Goal: Task Accomplishment & Management: Use online tool/utility

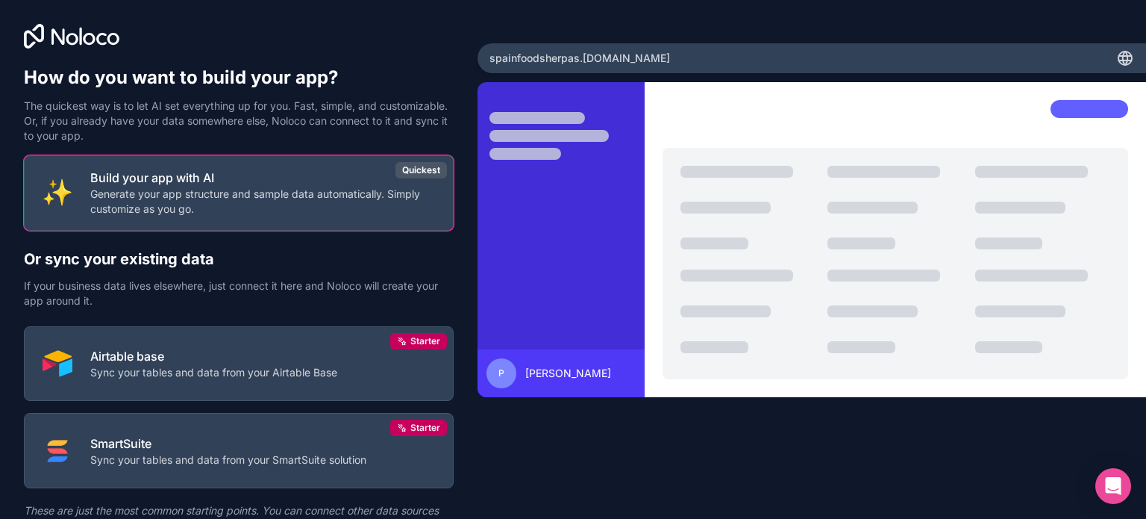
click at [54, 44] on icon at bounding box center [72, 36] width 96 height 25
click at [257, 247] on div "Build your app with AI Generate your app structure and sample data automaticall…" at bounding box center [239, 372] width 430 height 434
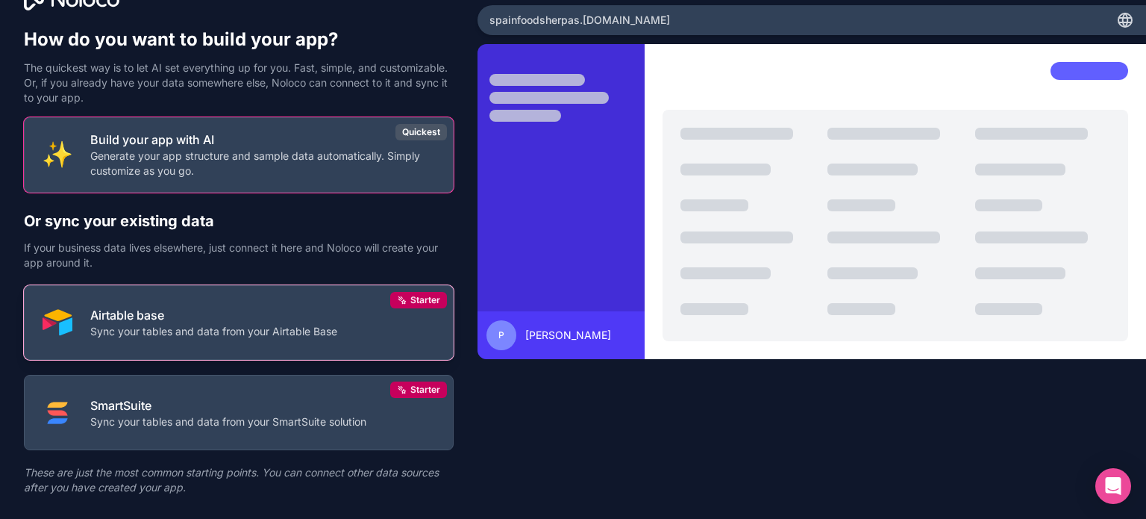
scroll to position [69, 0]
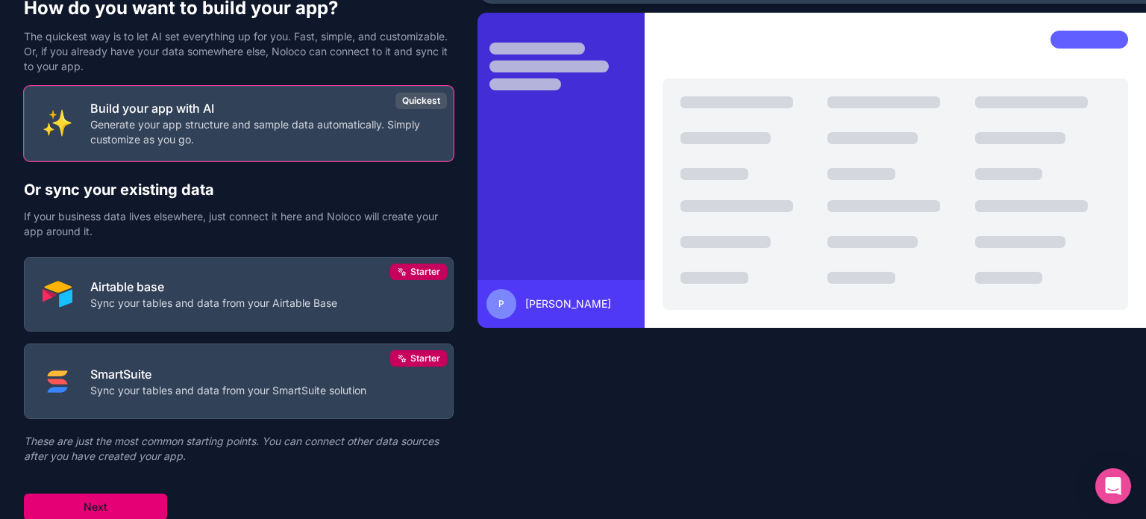
click at [110, 507] on button "Next" at bounding box center [95, 506] width 143 height 27
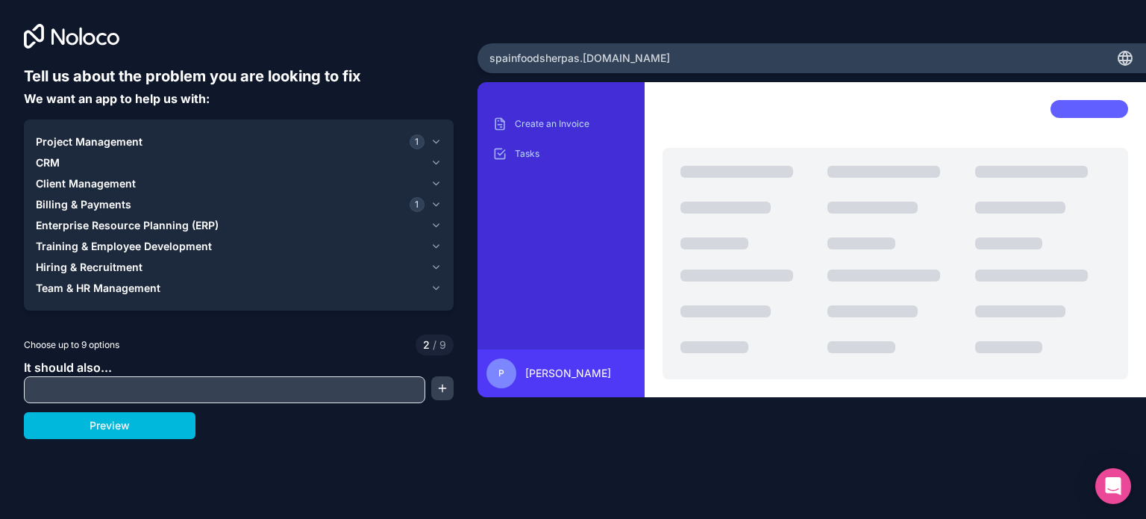
click at [442, 148] on div "Project Management 1 CRM Client Management Billing & Payments 1 Enterprise Reso…" at bounding box center [239, 214] width 430 height 191
click at [433, 204] on icon "button" at bounding box center [436, 204] width 11 height 12
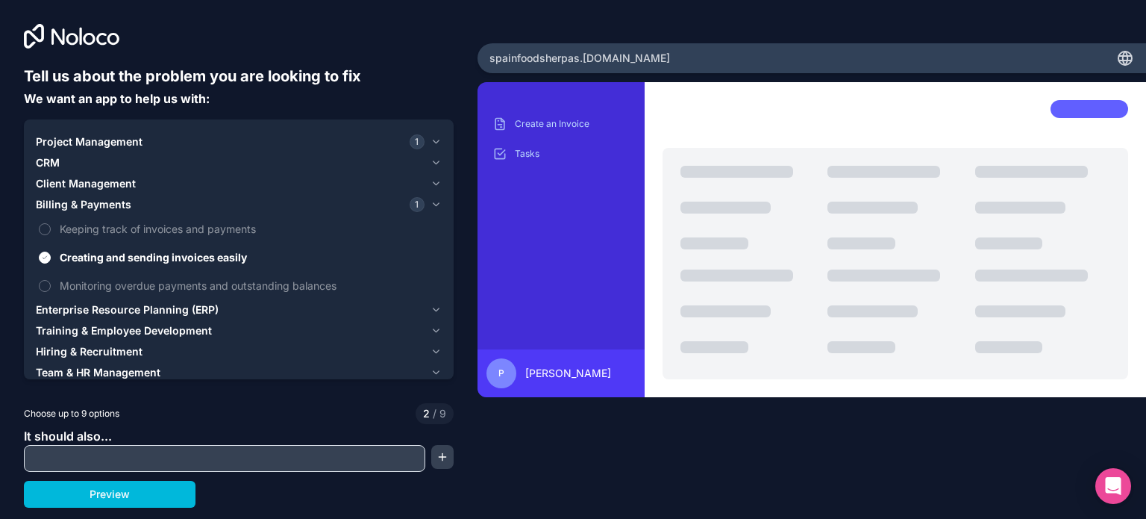
click at [45, 255] on button "Creating and sending invoices easily" at bounding box center [45, 257] width 12 height 12
click at [431, 139] on icon "button" at bounding box center [436, 142] width 11 height 12
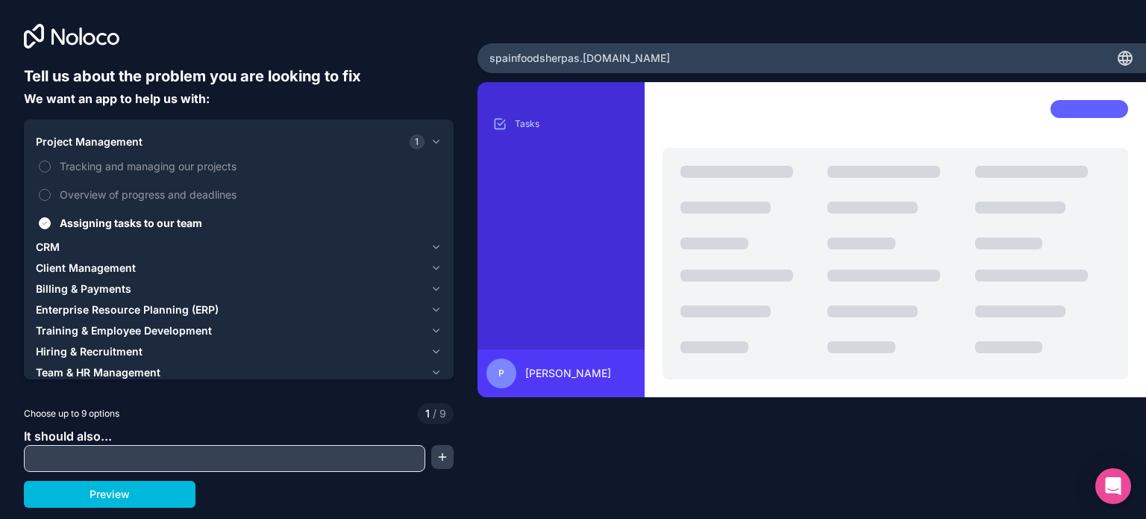
click at [51, 195] on label "Overview of progress and deadlines" at bounding box center [239, 195] width 406 height 28
click at [51, 195] on button "Overview of progress and deadlines" at bounding box center [45, 195] width 12 height 12
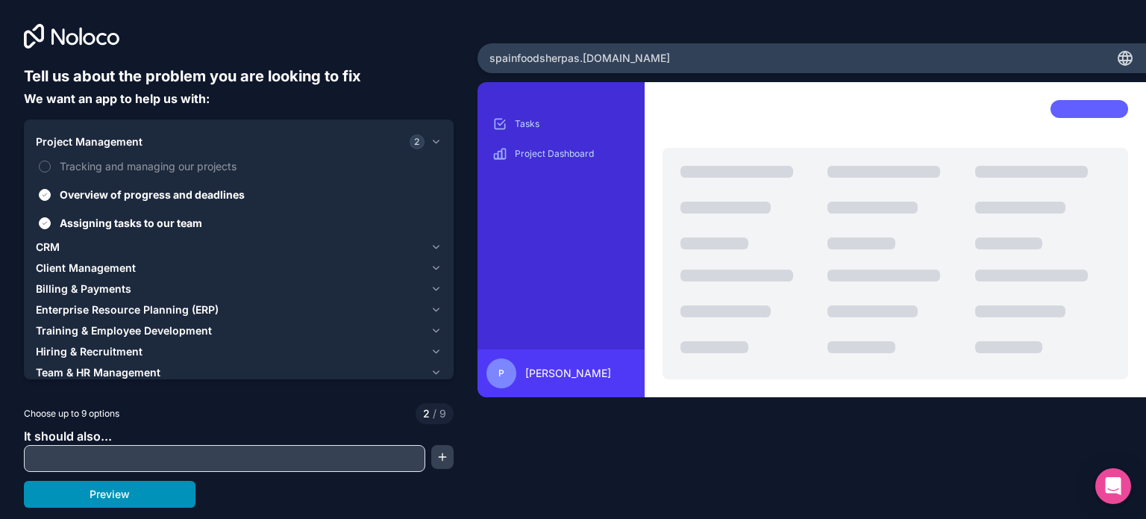
click at [104, 493] on button "Preview" at bounding box center [110, 494] width 172 height 27
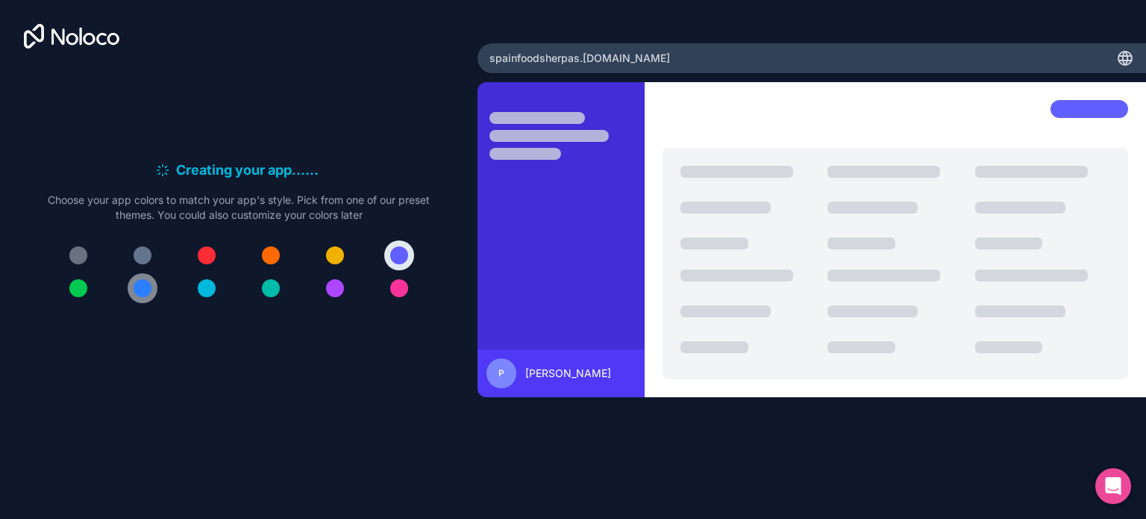
click at [143, 296] on div at bounding box center [143, 288] width 18 height 18
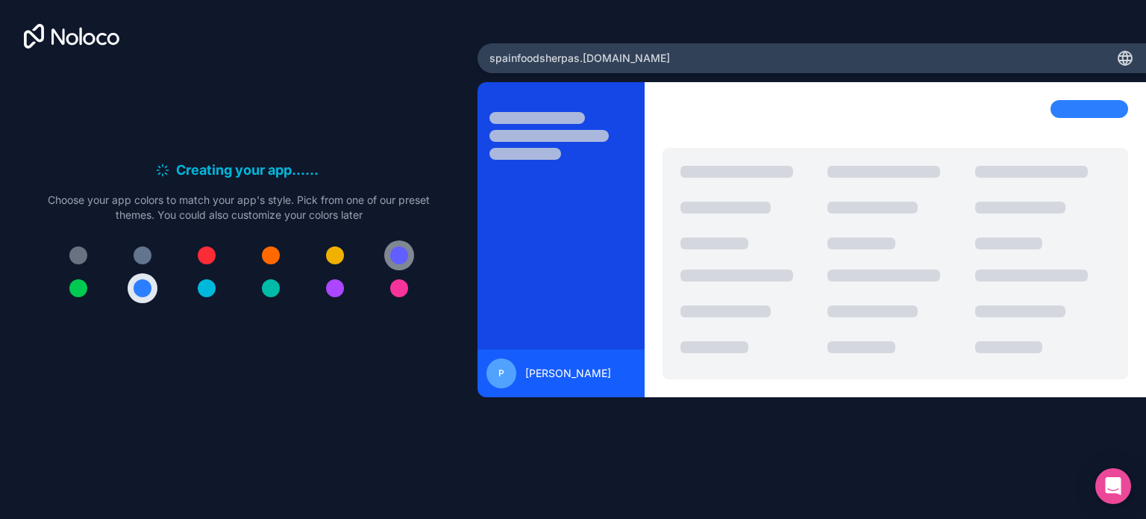
click at [402, 268] on button at bounding box center [399, 255] width 30 height 30
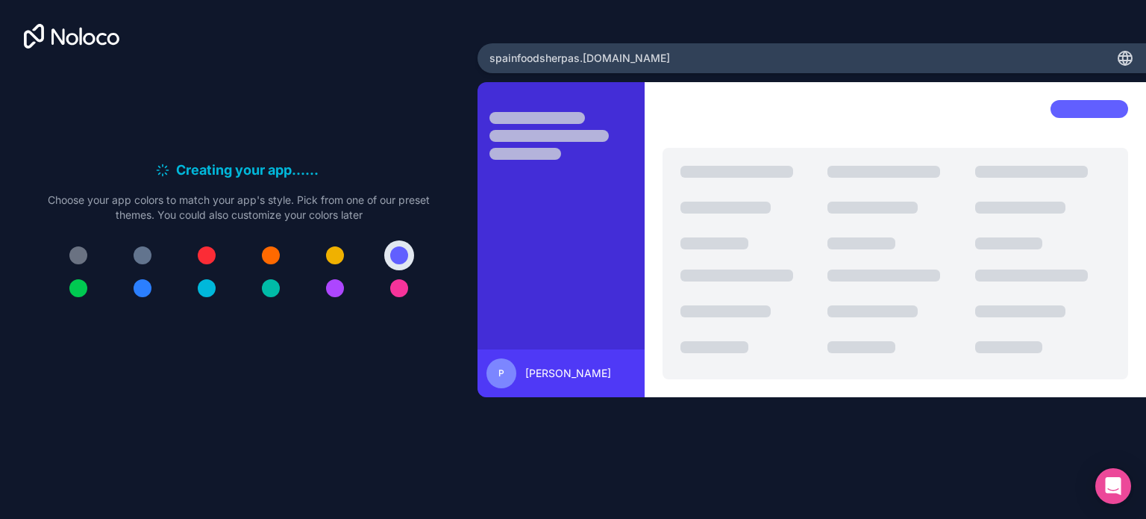
click at [116, 292] on div at bounding box center [239, 271] width 382 height 63
click at [205, 289] on div at bounding box center [207, 288] width 18 height 18
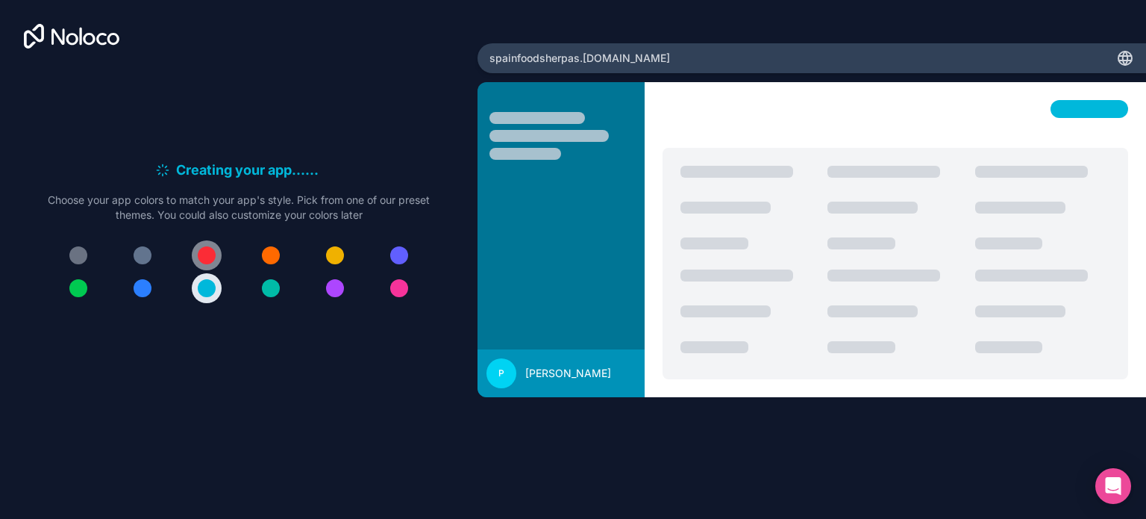
click at [204, 258] on div at bounding box center [207, 255] width 18 height 18
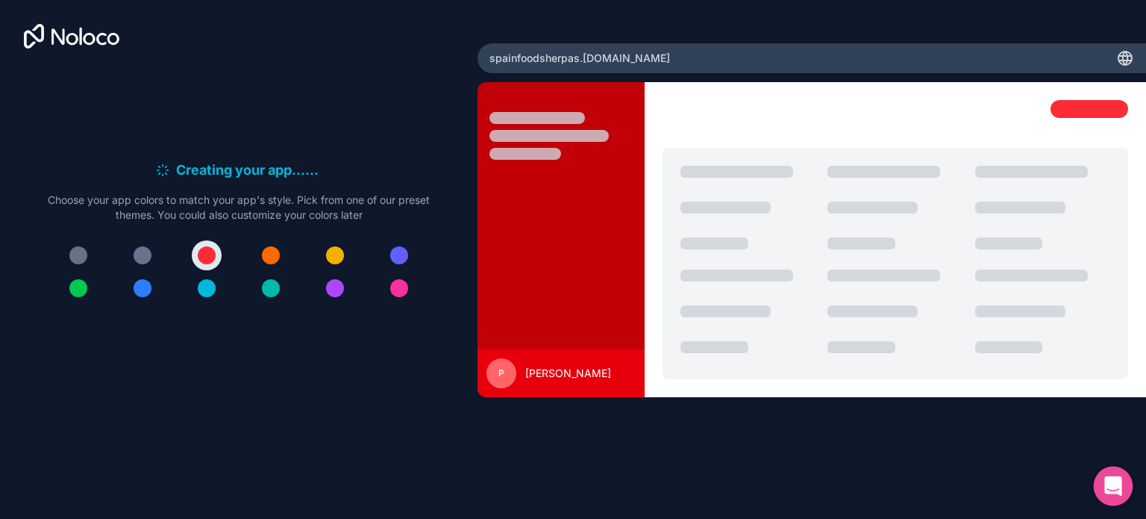
click at [1113, 485] on icon "Open Intercom Messenger" at bounding box center [1112, 485] width 17 height 19
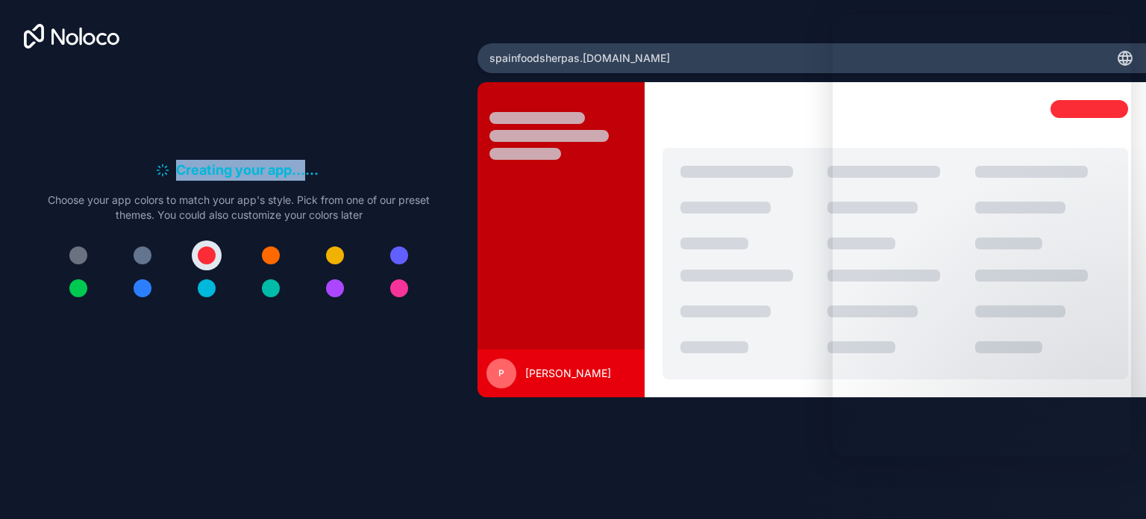
drag, startPoint x: 178, startPoint y: 168, endPoint x: 347, endPoint y: 168, distance: 168.6
click at [347, 168] on div "Creating your app... . . ." at bounding box center [239, 170] width 382 height 21
copy h6 "Creating your app..."
